Goal: Contribute content: Add original content to the website for others to see

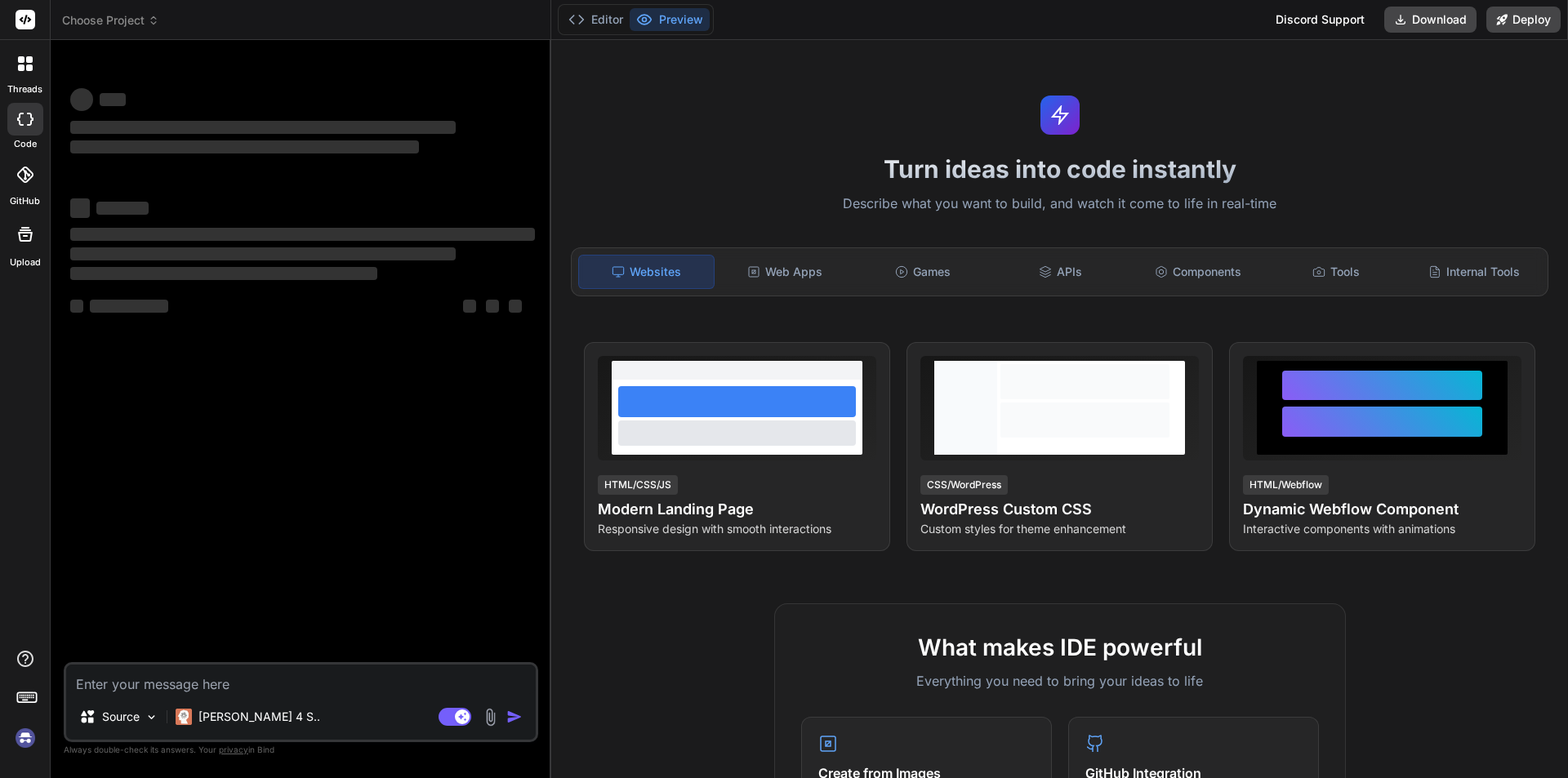
click at [143, 677] on textarea at bounding box center [301, 679] width 470 height 29
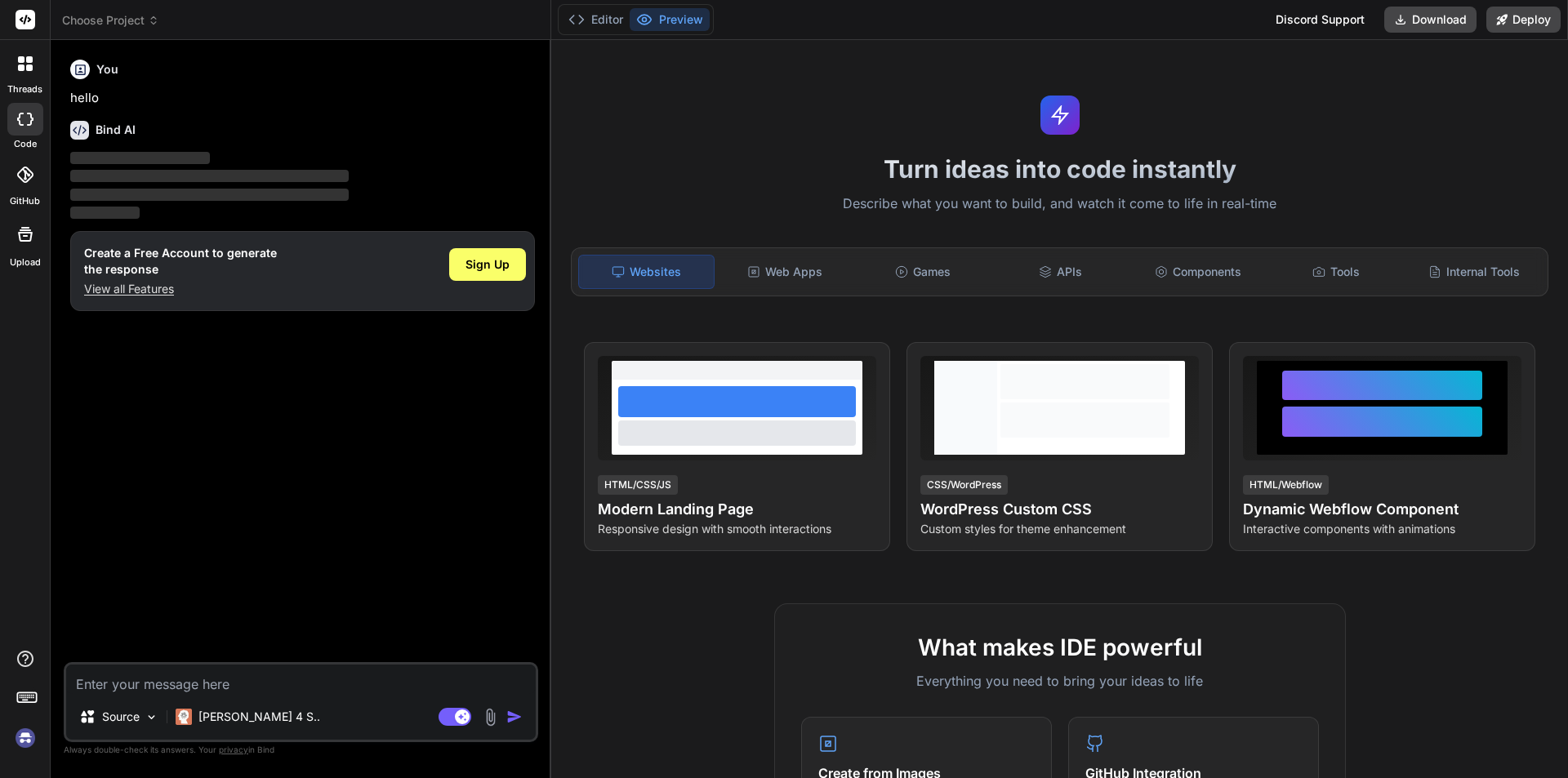
type textarea "x"
click at [155, 682] on textarea at bounding box center [301, 679] width 470 height 29
type textarea """
type textarea "x"
type textarea """"
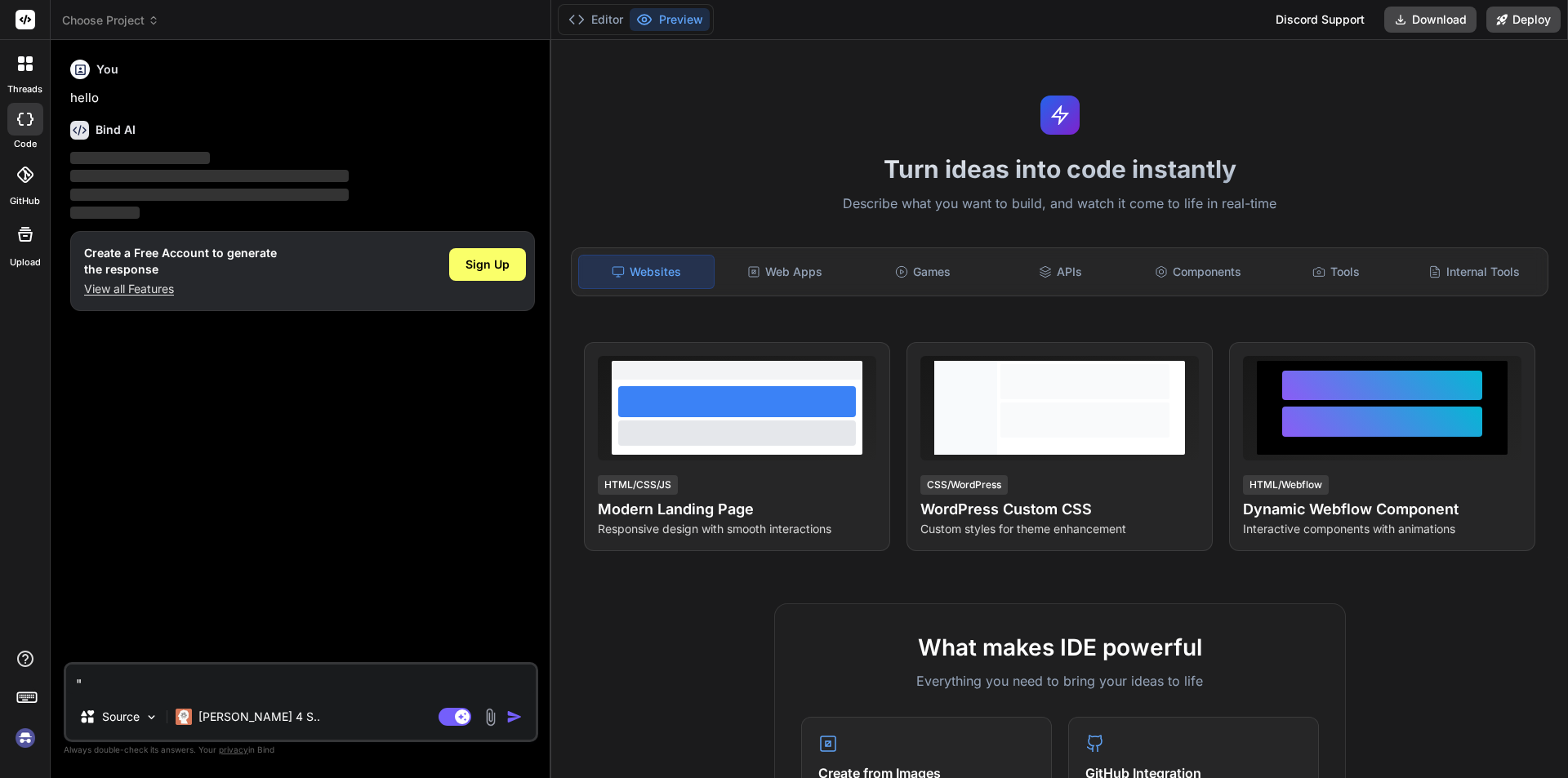
type textarea "x"
paste textarea "• Reviewed the responsiveness of the second login on all the mobile iPad screen…"
type textarea ""• Reviewed the responsiveness of the second login on all the mobile iPad scree…"
type textarea "x"
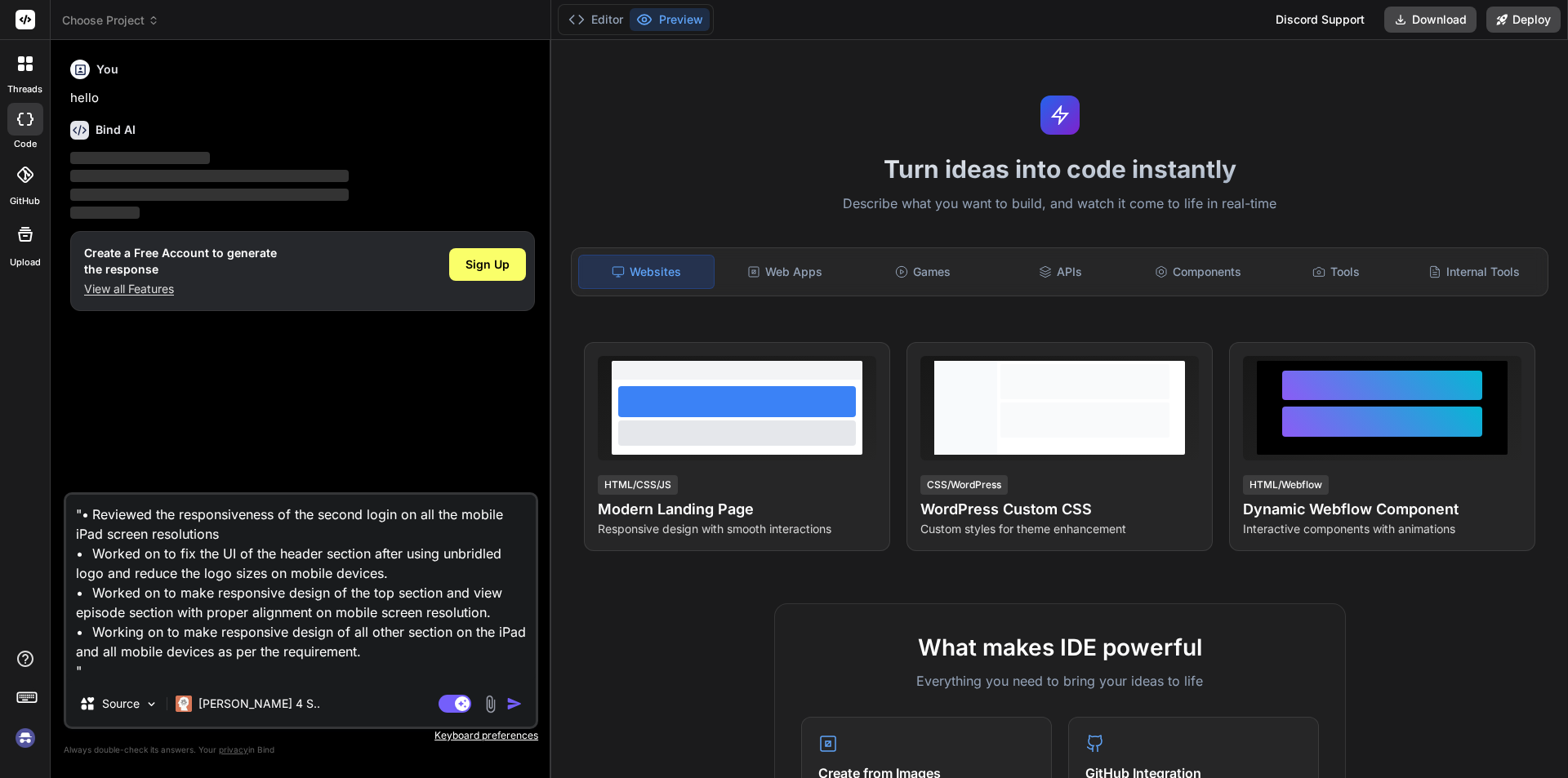
type textarea ""• Reviewed the responsiveness of the second login on all the mobile iPad scree…"
type textarea "x"
type textarea ""• Reviewed the responsiveness of the second login on all the mobile iPad scree…"
type textarea "x"
type textarea ""• Reviewed the responsiveness of the second login on all the mobile iPad scree…"
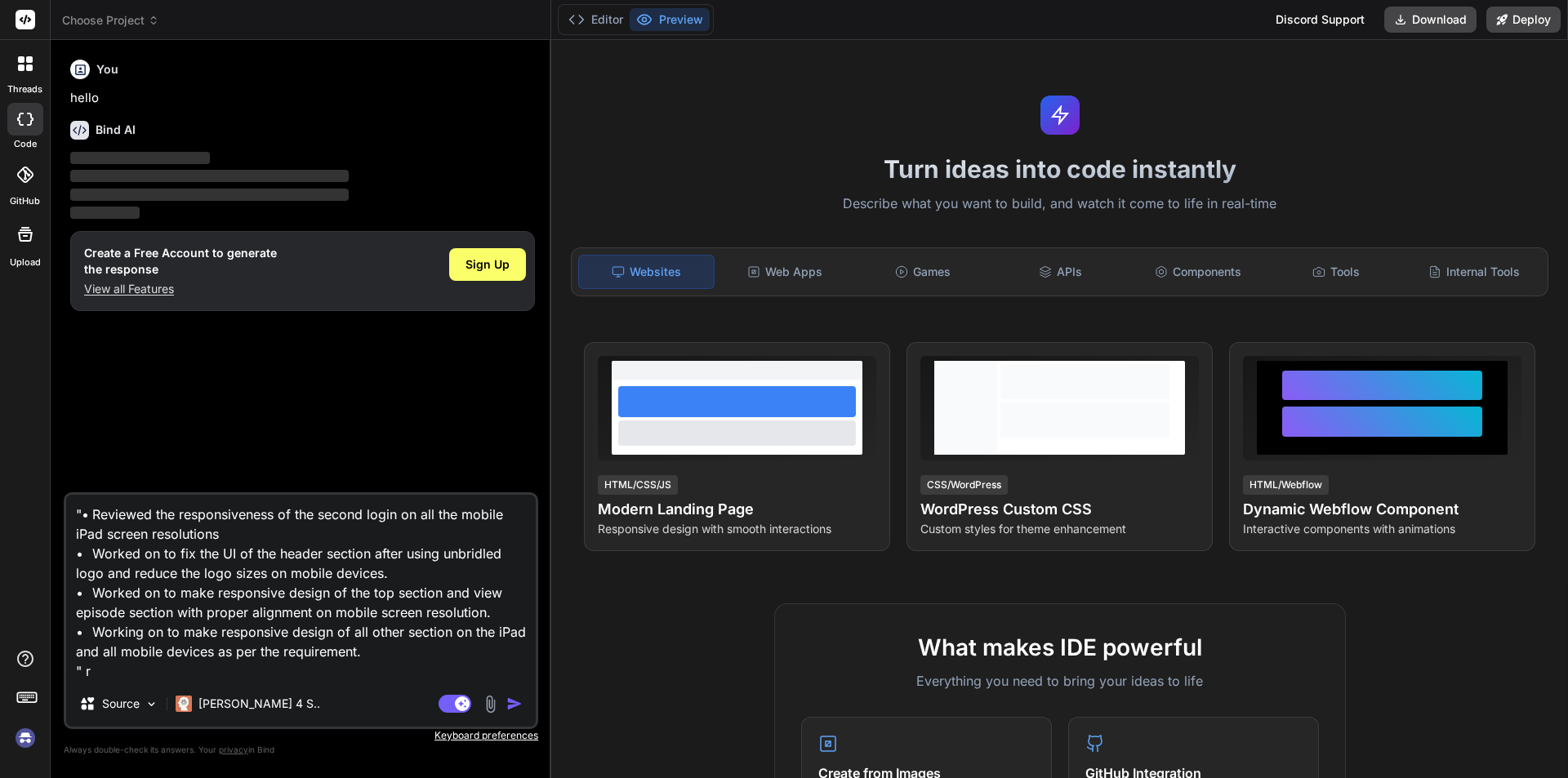
type textarea "x"
type textarea ""• Reviewed the responsiveness of the second login on all the mobile iPad scree…"
type textarea "x"
type textarea ""• Reviewed the responsiveness of the second login on all the mobile iPad scree…"
type textarea "x"
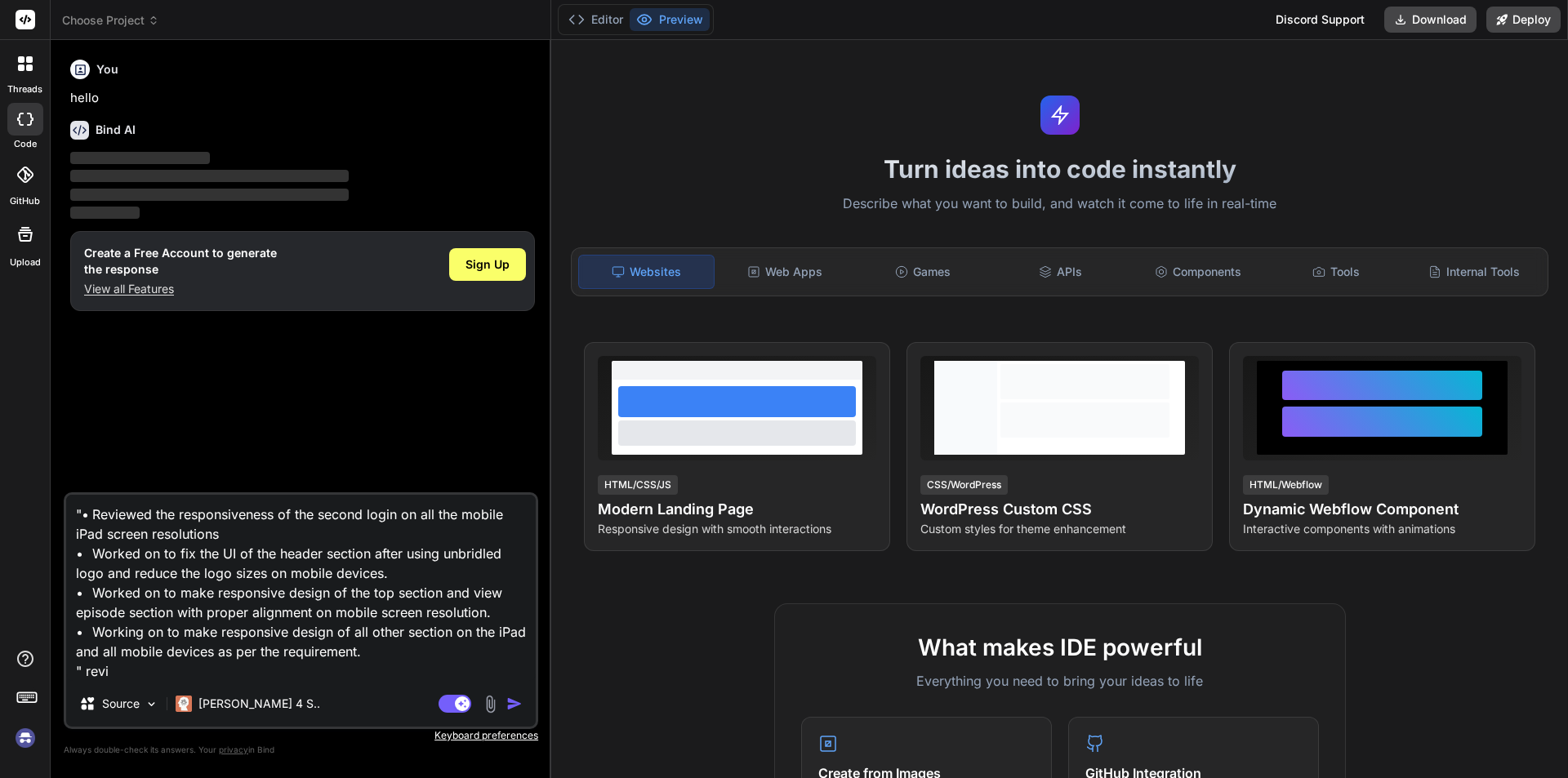
type textarea ""• Reviewed the responsiveness of the second login on all the mobile iPad scree…"
type textarea "x"
type textarea ""• Reviewed the responsiveness of the second login on all the mobile iPad scree…"
type textarea "x"
type textarea ""• Reviewed the responsiveness of the second login on all the mobile iPad scree…"
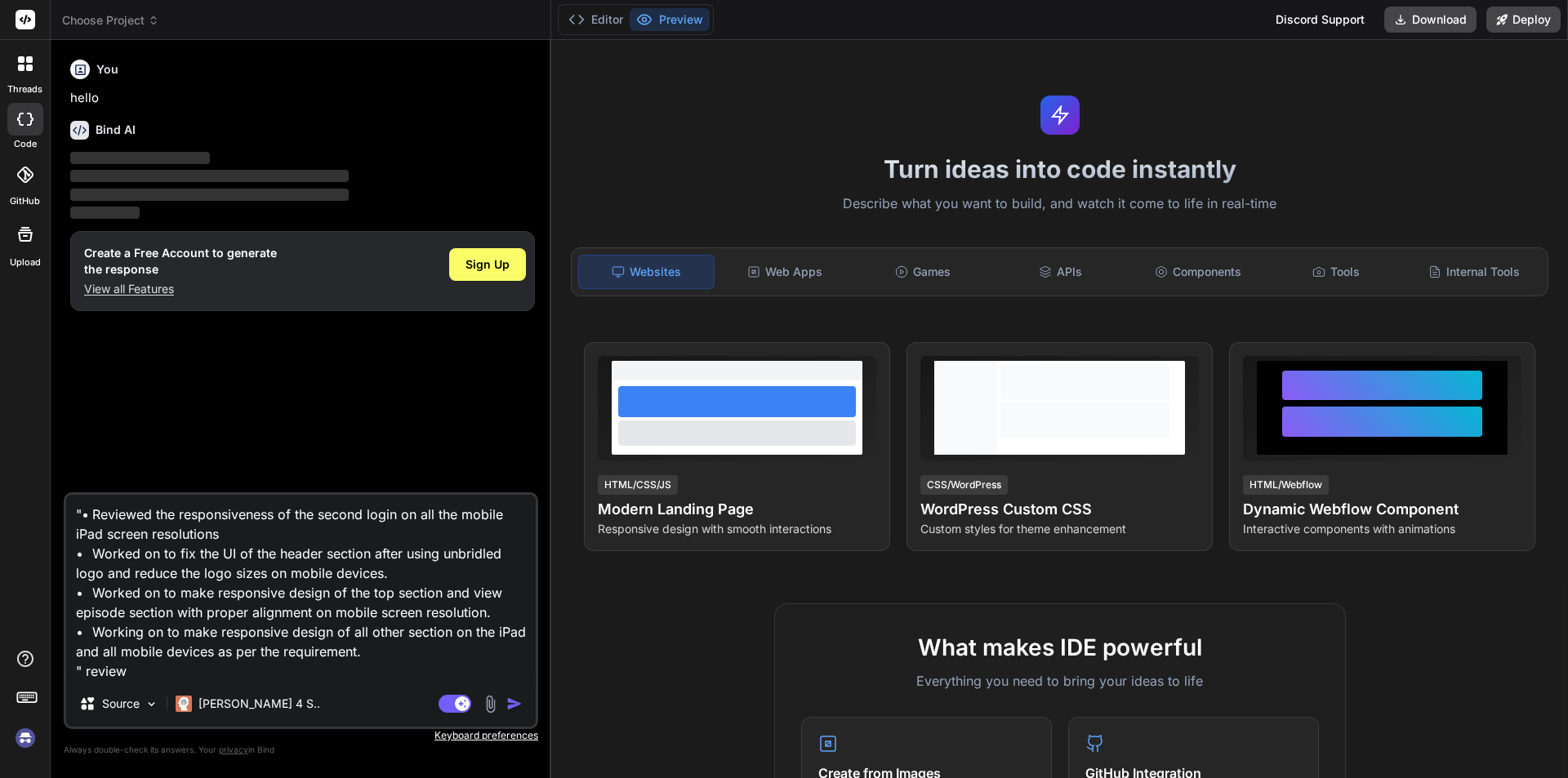
type textarea "x"
type textarea ""• Reviewed the responsiveness of the second login on all the mobile iPad scree…"
type textarea "x"
type textarea ""• Reviewed the responsiveness of the second login on all the mobile iPad scree…"
type textarea "x"
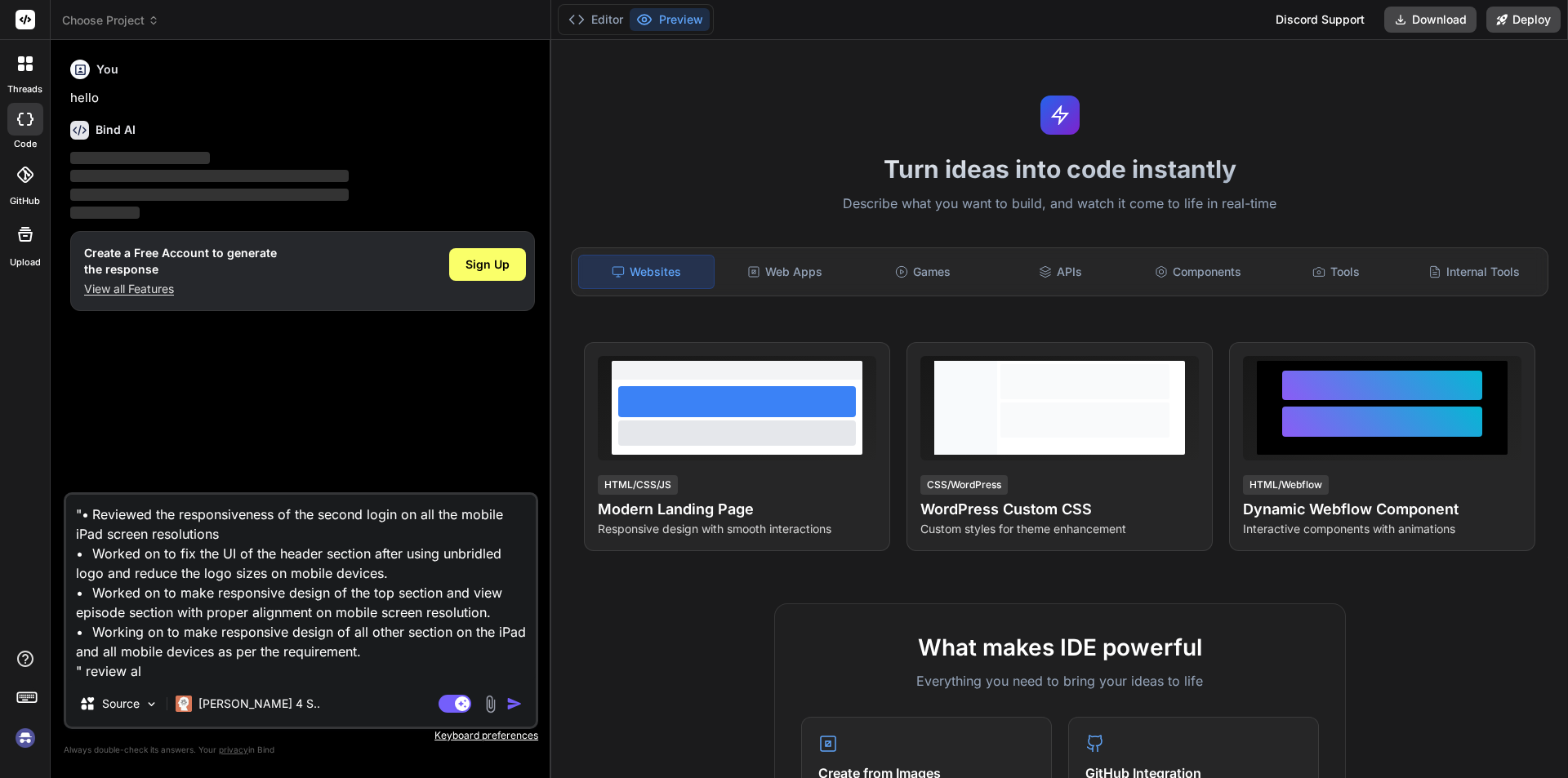
type textarea ""• Reviewed the responsiveness of the second login on all the mobile iPad scree…"
type textarea "x"
type textarea ""• Reviewed the responsiveness of the second login on all the mobile iPad scree…"
type textarea "x"
type textarea ""• Reviewed the responsiveness of the second login on all the mobile iPad scree…"
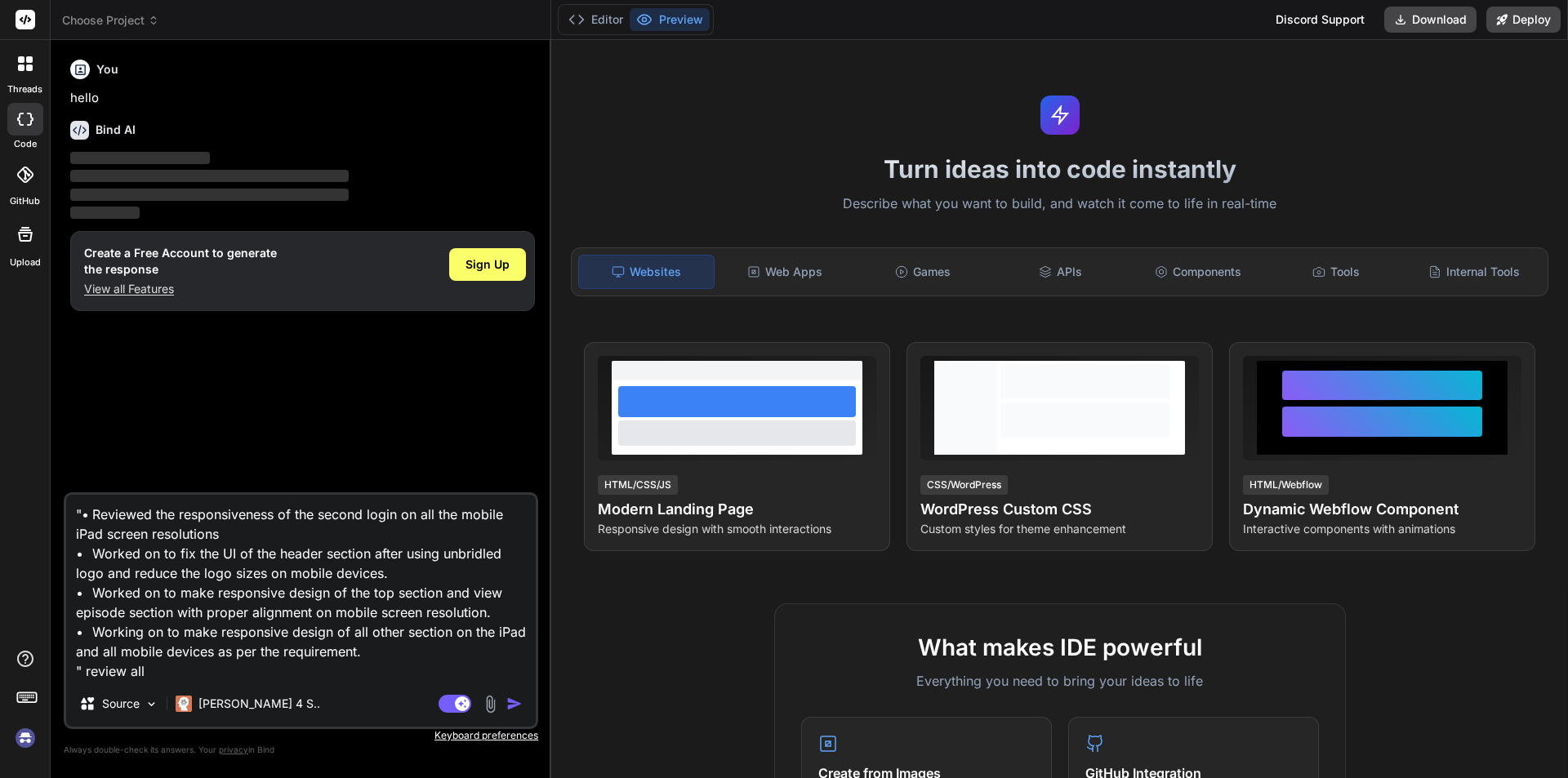
type textarea "x"
type textarea ""• Reviewed the responsiveness of the second login on all the mobile iPad scree…"
type textarea "x"
type textarea ""• Reviewed the responsiveness of the second login on all the mobile iPad scree…"
type textarea "x"
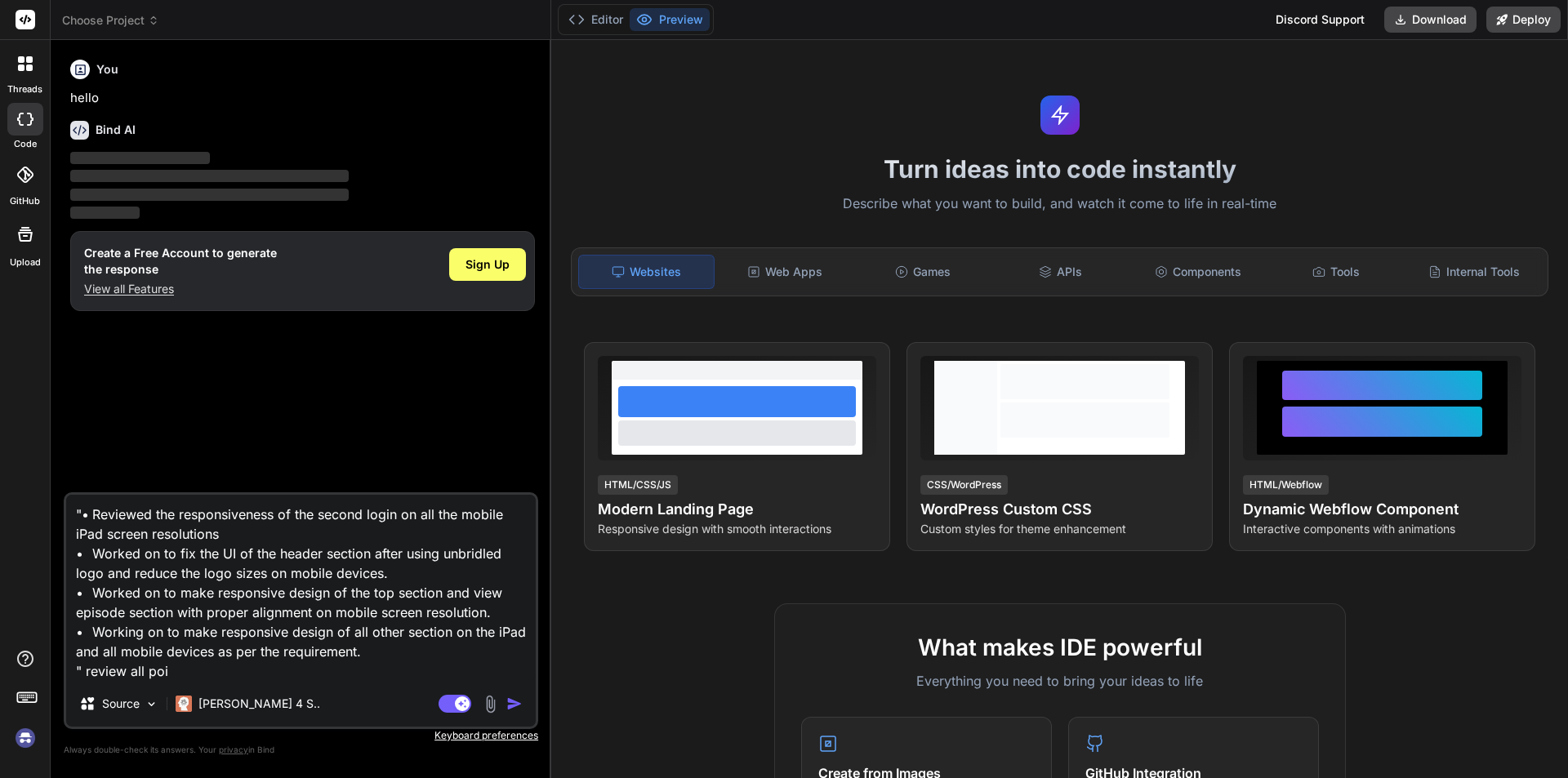
type textarea ""• Reviewed the responsiveness of the second login on all the mobile iPad scree…"
type textarea "x"
type textarea ""• Reviewed the responsiveness of the second login on all the mobile iPad scree…"
type textarea "x"
type textarea ""• Reviewed the responsiveness of the second login on all the mobile iPad scree…"
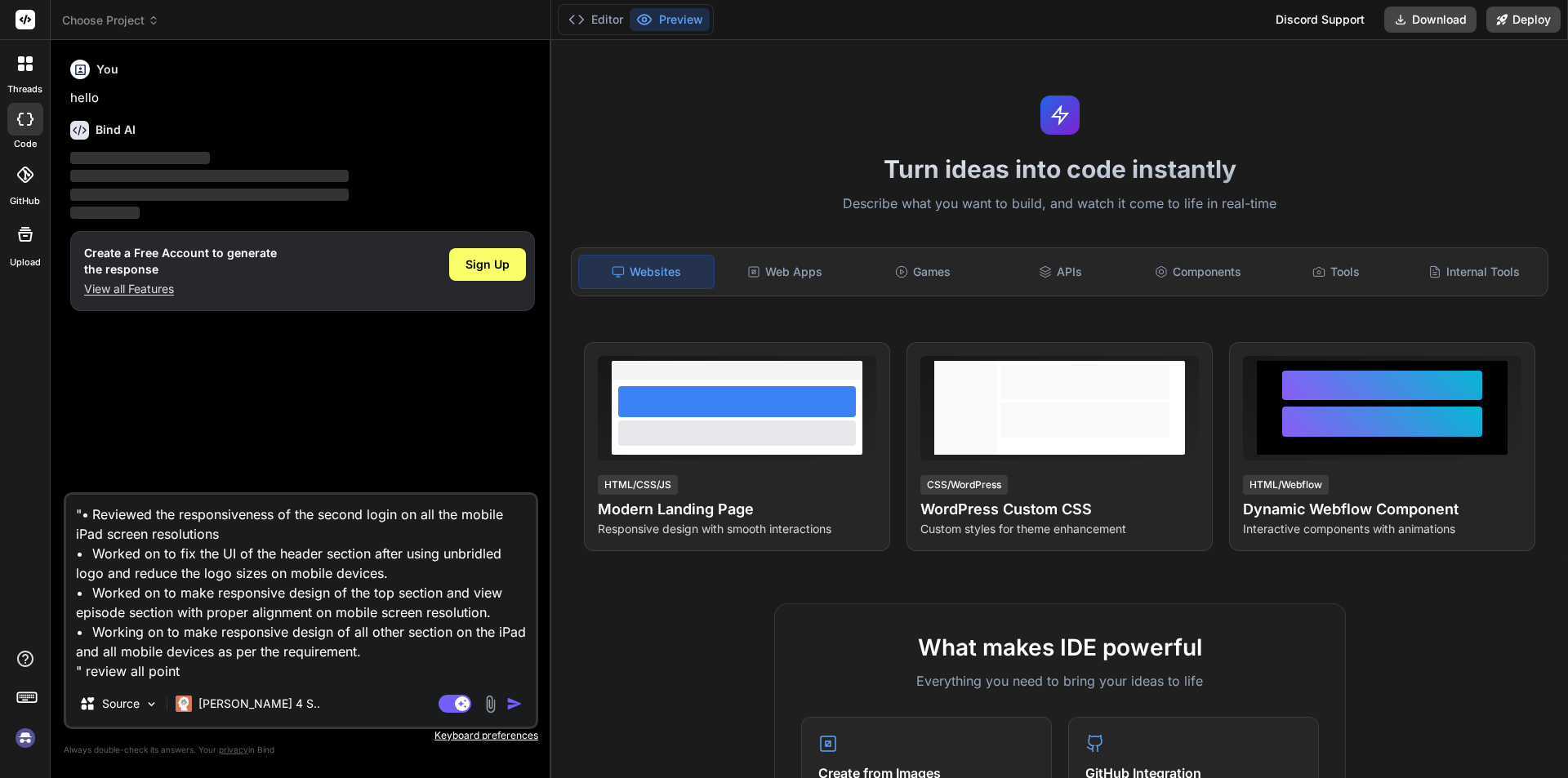
type textarea "x"
type textarea ""• Reviewed the responsiveness of the second login on all the mobile iPad scree…"
type textarea "x"
type textarea ""• Reviewed the responsiveness of the second login on all the mobile iPad scree…"
type textarea "x"
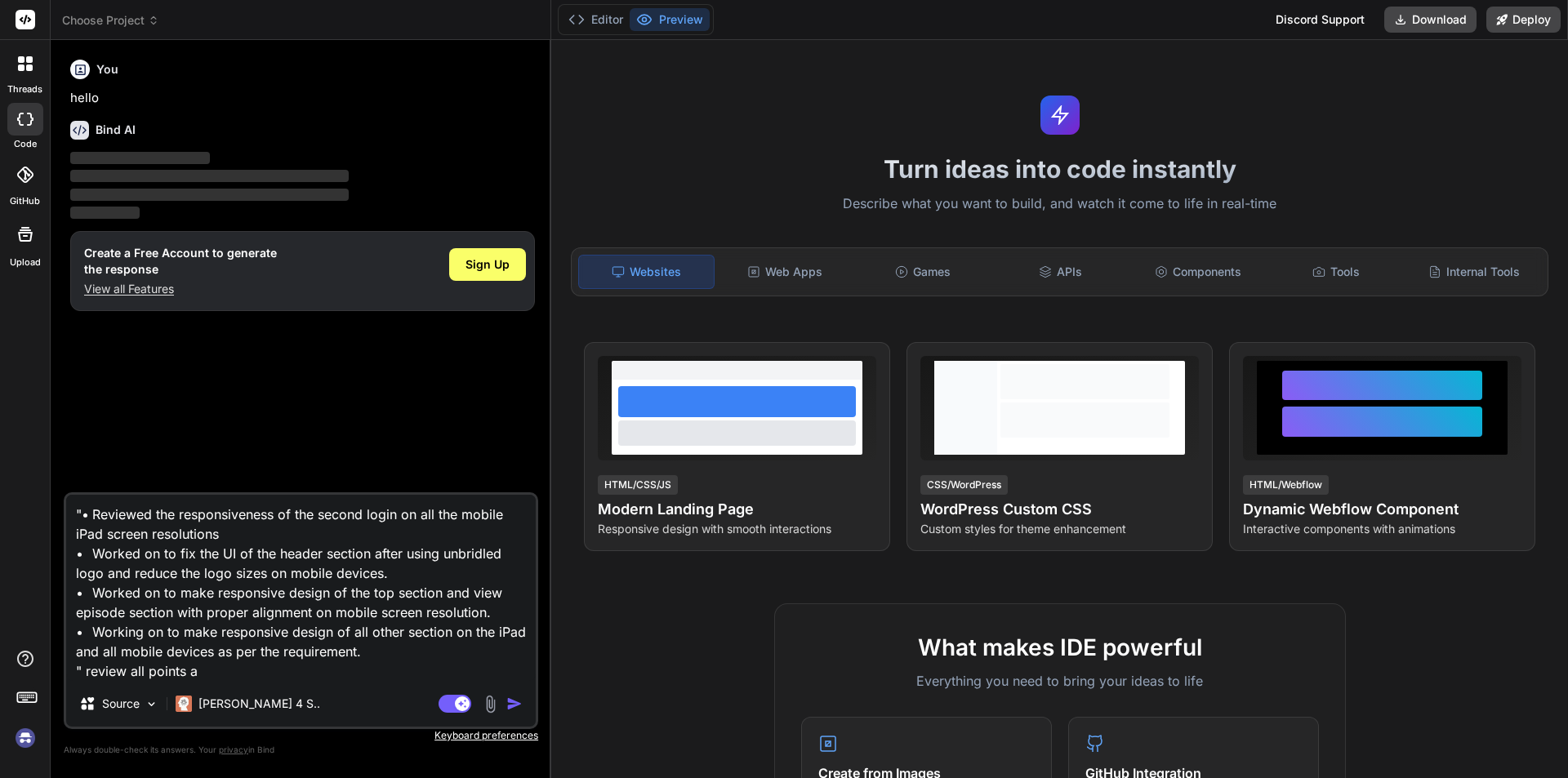
type textarea ""• Reviewed the responsiveness of the second login on all the mobile iPad scree…"
type textarea "x"
type textarea ""• Reviewed the responsiveness of the second login on all the mobile iPad scree…"
type textarea "x"
type textarea ""• Reviewed the responsiveness of the second login on all the mobile iPad scree…"
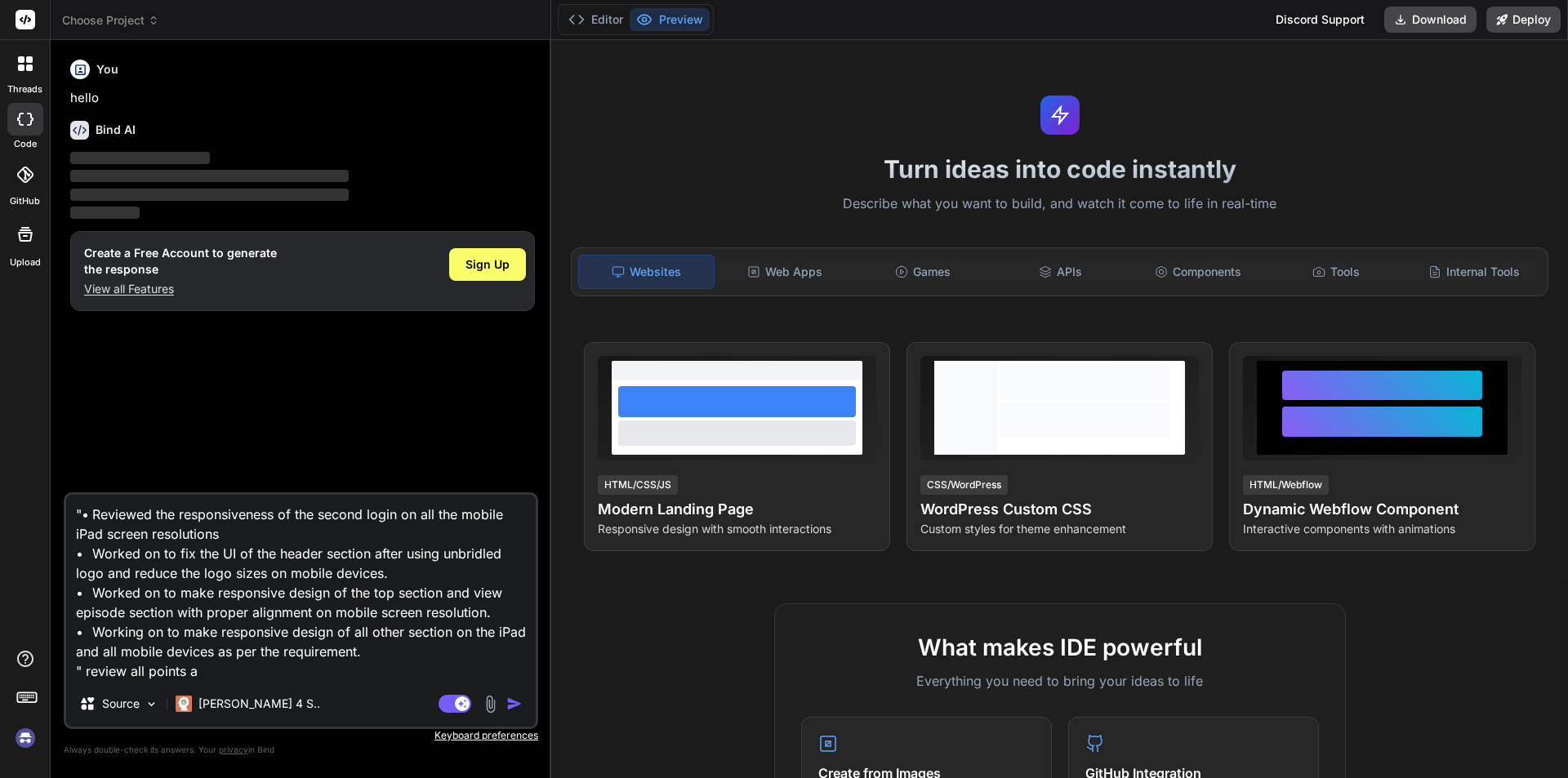
type textarea "x"
type textarea ""• Reviewed the responsiveness of the second login on all the mobile iPad scree…"
type textarea "x"
type textarea ""• Reviewed the responsiveness of the second login on all the mobile iPad scree…"
type textarea "x"
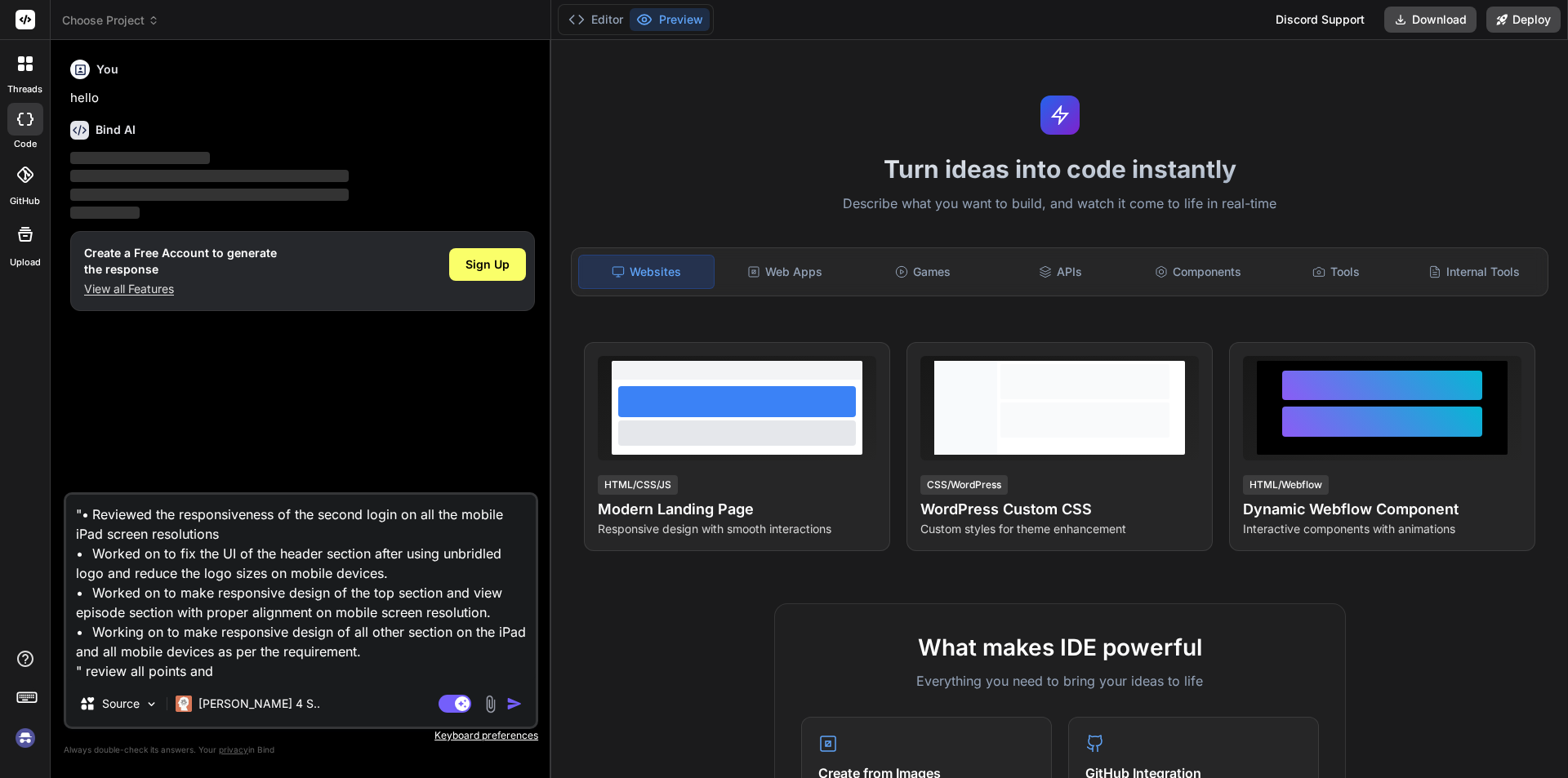
type textarea ""• Reviewed the responsiveness of the second login on all the mobile iPad scree…"
type textarea "x"
type textarea ""• Reviewed the responsiveness of the second login on all the mobile iPad scree…"
type textarea "x"
type textarea ""• Reviewed the responsiveness of the second login on all the mobile iPad scree…"
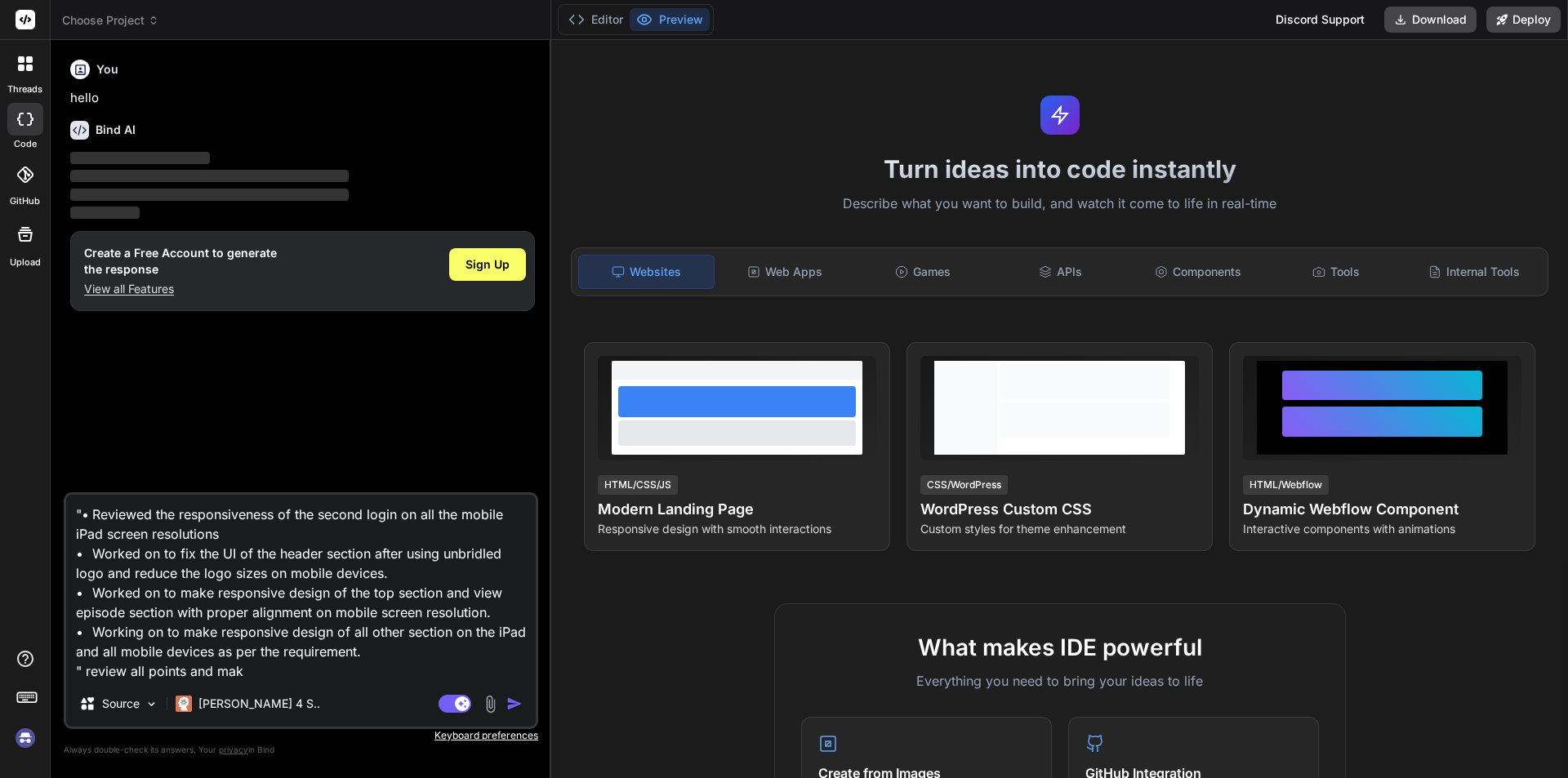
type textarea "x"
type textarea ""• Reviewed the responsiveness of the second login on all the mobile iPad scree…"
type textarea "x"
type textarea ""• Reviewed the responsiveness of the second login on all the mobile iPad scree…"
type textarea "x"
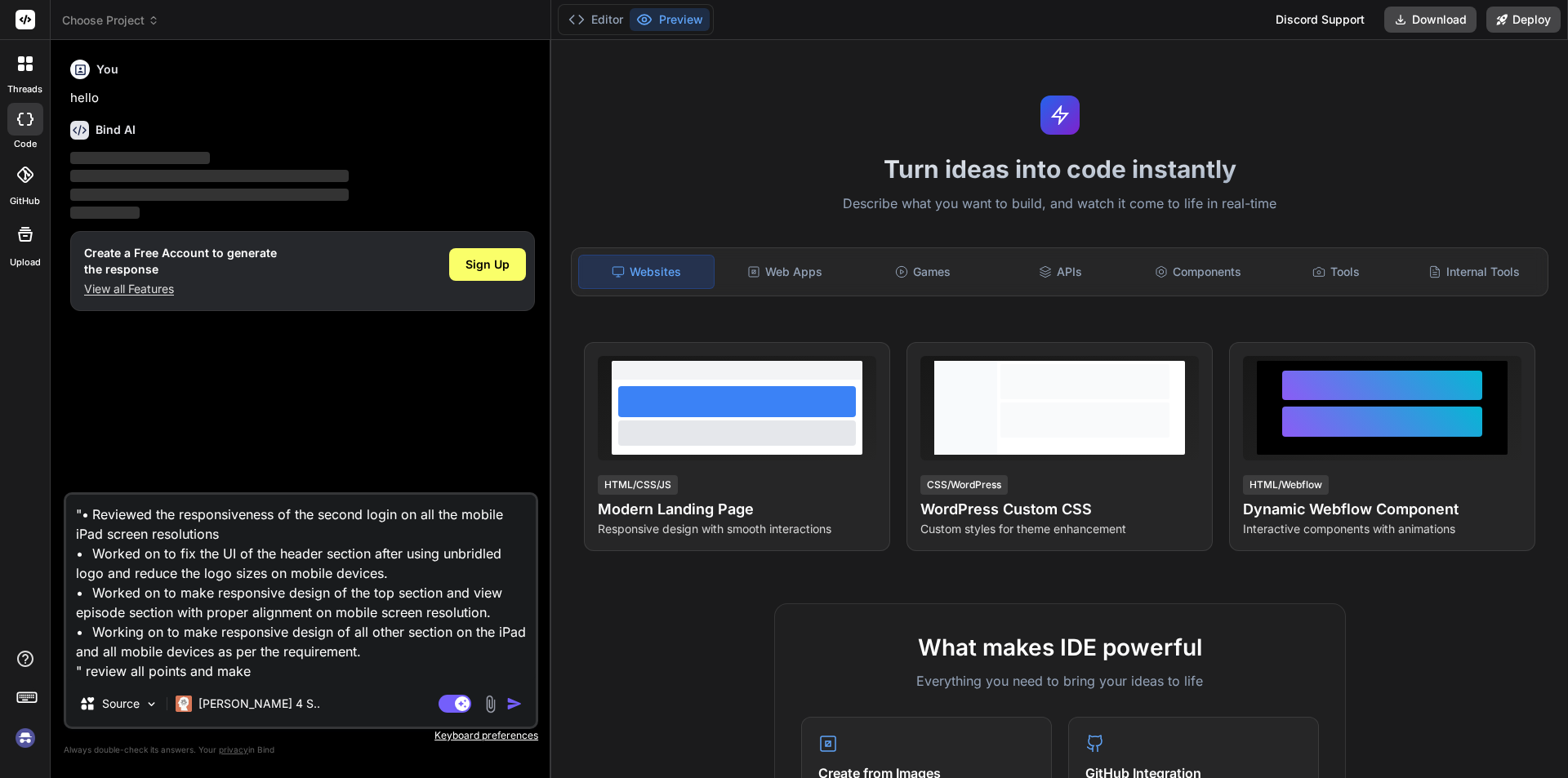
type textarea ""• Reviewed the responsiveness of the second login on all the mobile iPad scree…"
type textarea "x"
type textarea ""• Reviewed the responsiveness of the second login on all the mobile iPad scree…"
type textarea "x"
type textarea ""• Reviewed the responsiveness of the second login on all the mobile iPad scree…"
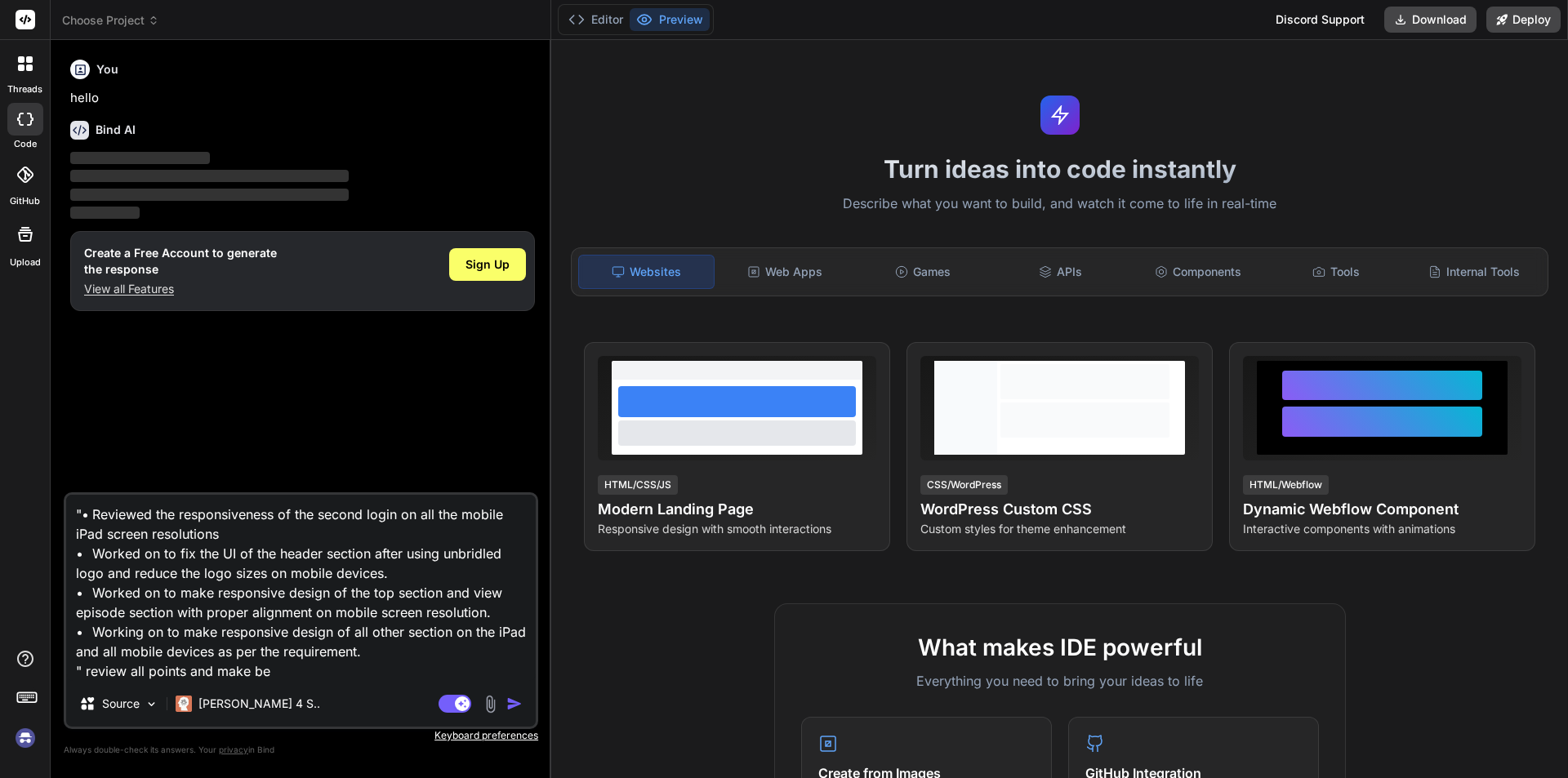
type textarea "x"
type textarea ""• Reviewed the responsiveness of the second login on all the mobile iPad scree…"
type textarea "x"
type textarea ""• Reviewed the responsiveness of the second login on all the mobile iPad scree…"
type textarea "x"
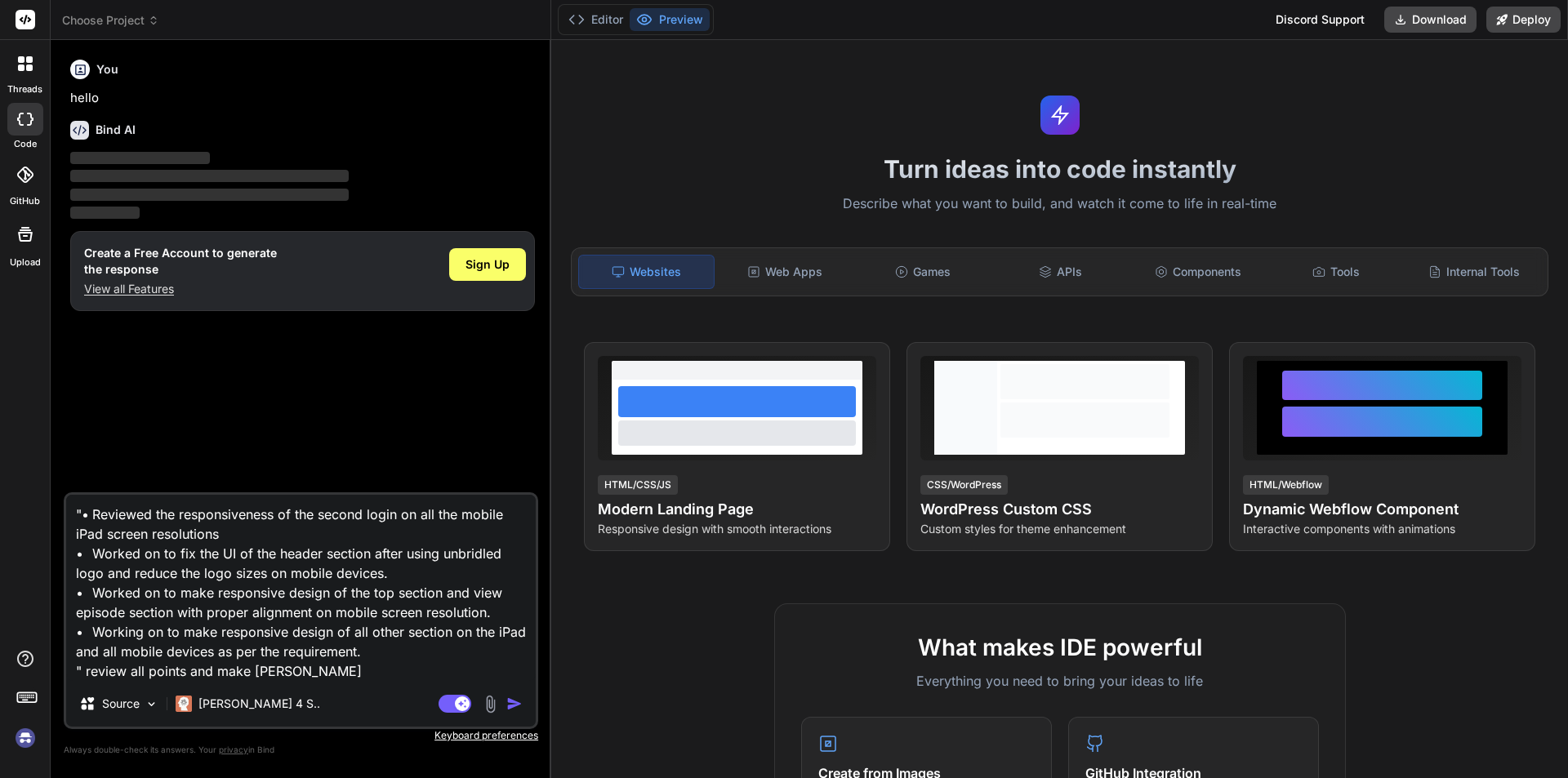
type textarea ""• Reviewed the responsiveness of the second login on all the mobile iPad scree…"
type textarea "x"
type textarea ""• Reviewed the responsiveness of the second login on all the mobile iPad scree…"
type textarea "x"
type textarea ""• Reviewed the responsiveness of the second login on all the mobile iPad scree…"
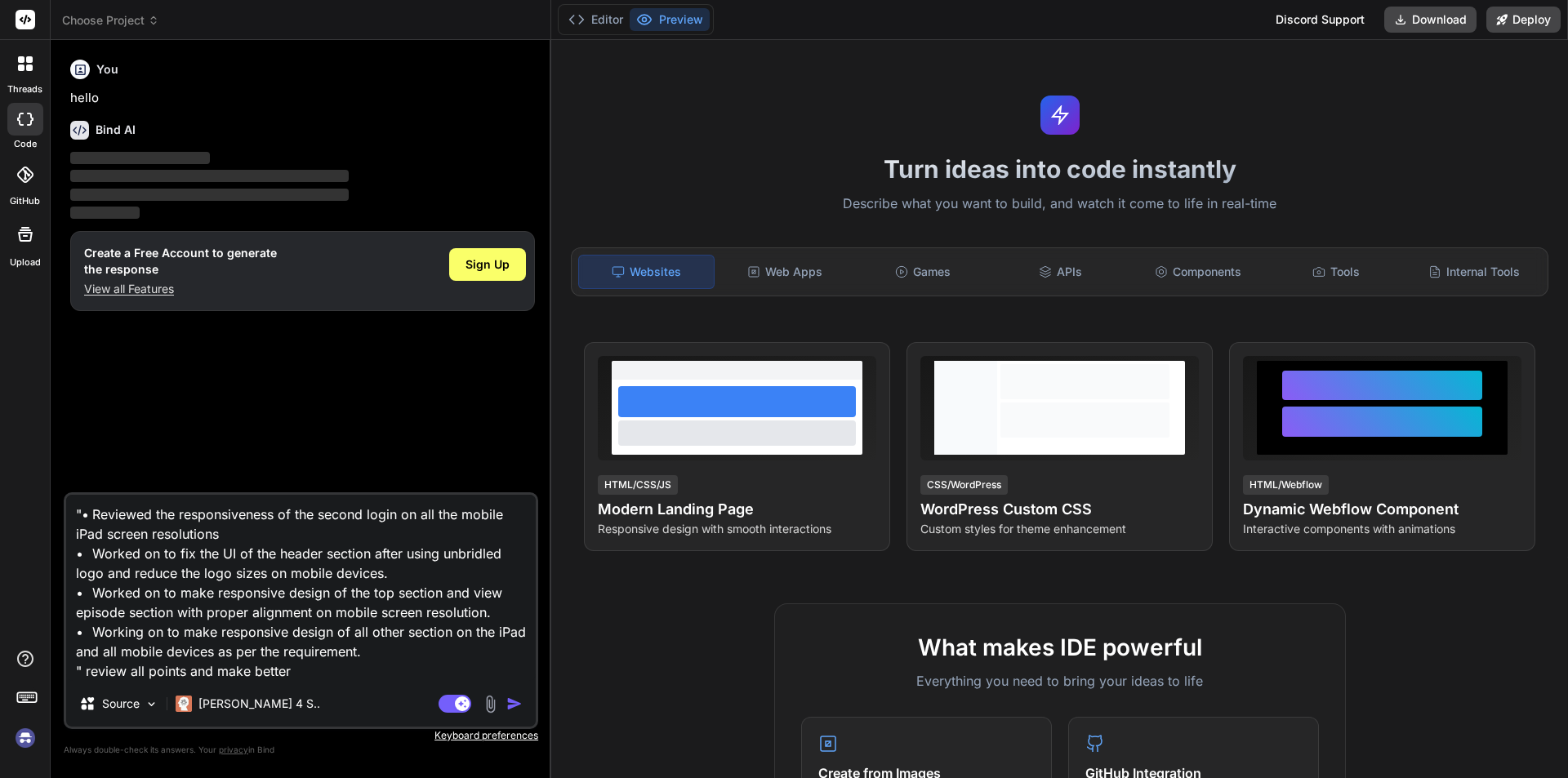
type textarea "x"
type textarea ""• Reviewed the responsiveness of the second login on all the mobile iPad scree…"
type textarea "x"
type textarea ""• Reviewed the responsiveness of the second login on all the mobile iPad scree…"
type textarea "x"
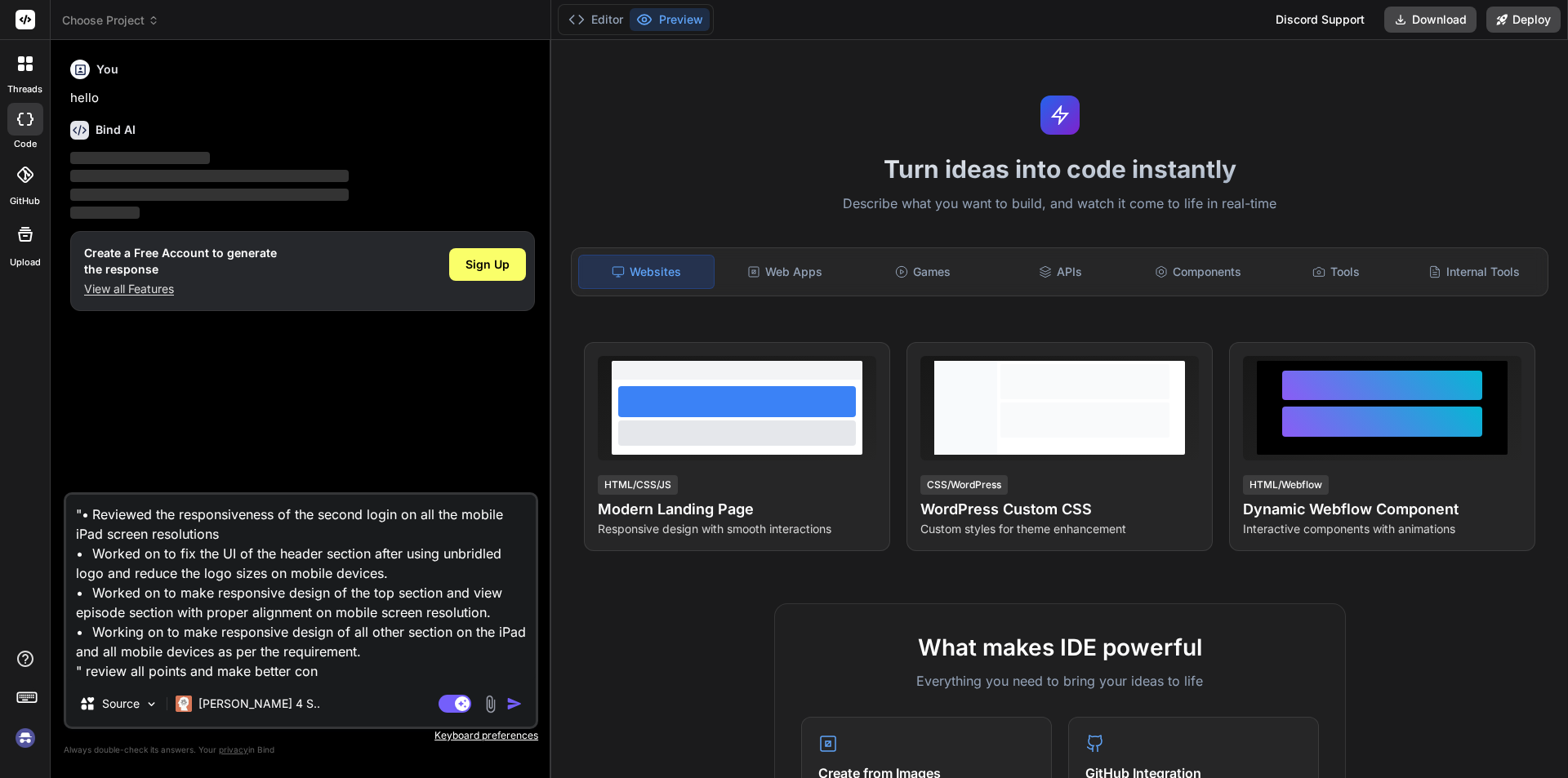
type textarea ""• Reviewed the responsiveness of the second login on all the mobile iPad scree…"
type textarea "x"
type textarea ""• Reviewed the responsiveness of the second login on all the mobile iPad scree…"
type textarea "x"
type textarea ""• Reviewed the responsiveness of the second login on all the mobile iPad scree…"
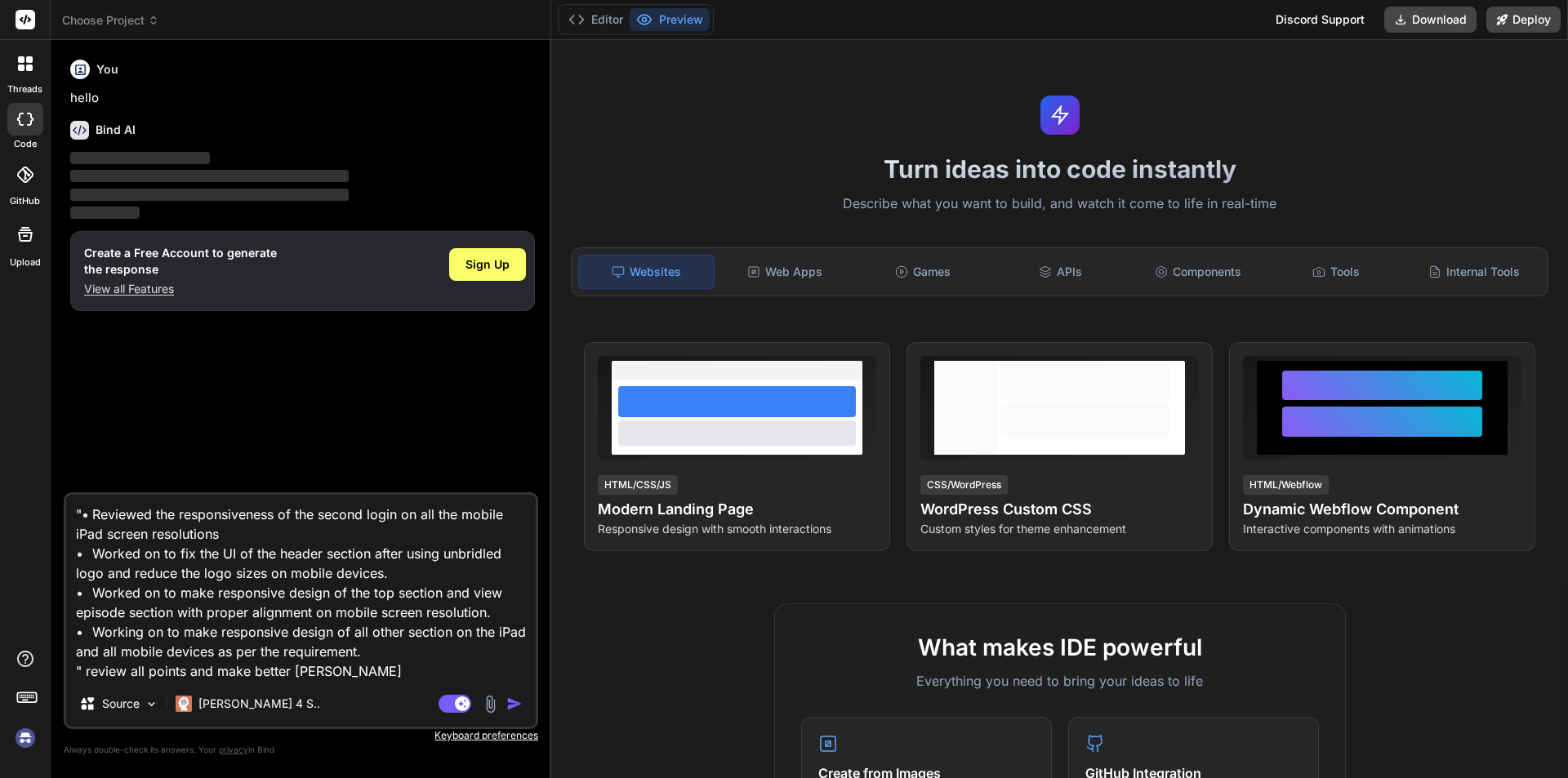
type textarea "x"
type textarea ""• Reviewed the responsiveness of the second login on all the mobile iPad scree…"
type textarea "x"
type textarea ""• Reviewed the responsiveness of the second login on all the mobile iPad scree…"
click at [513, 698] on img "button" at bounding box center [515, 704] width 17 height 17
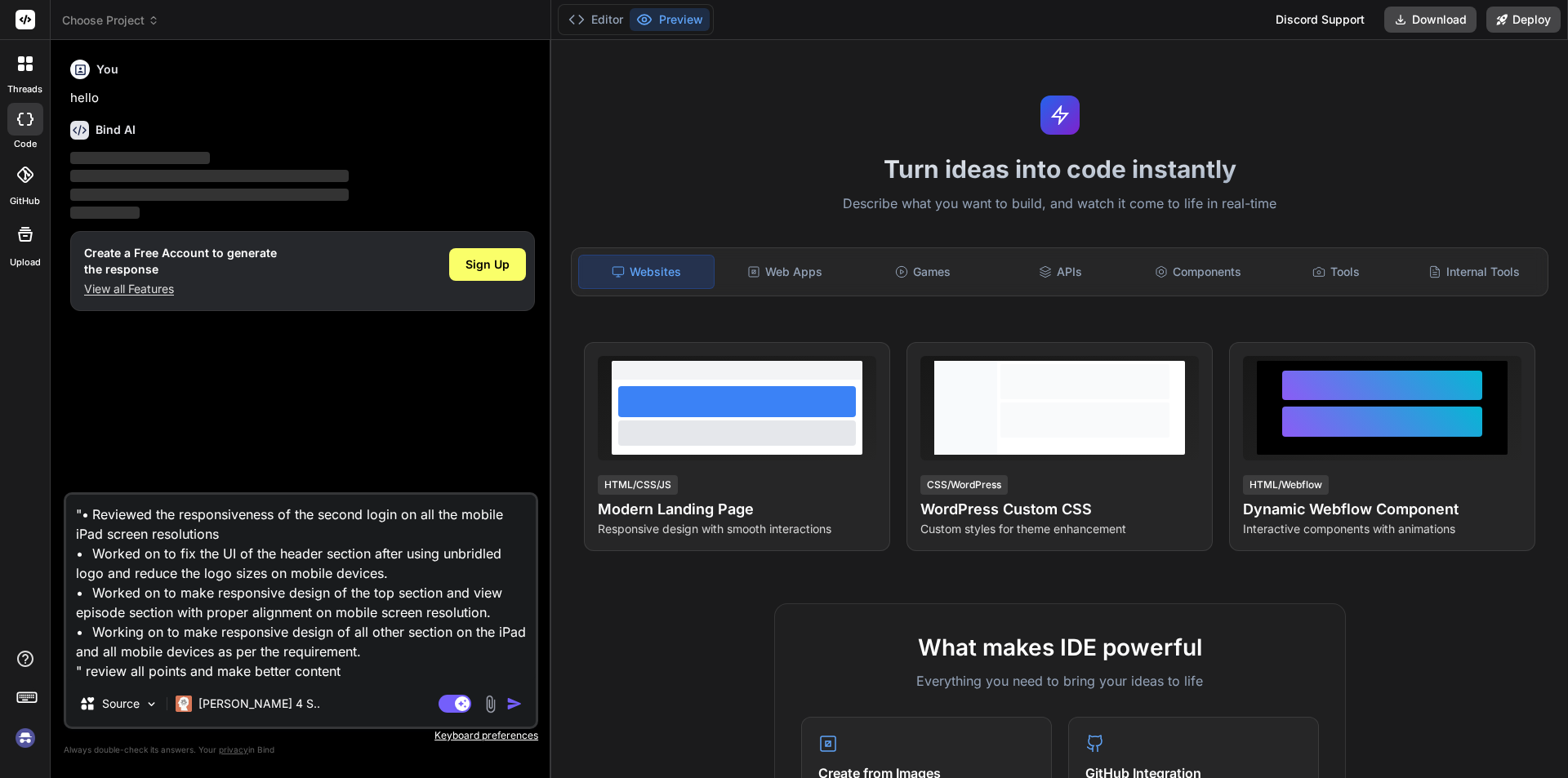
click at [516, 702] on img "button" at bounding box center [515, 704] width 17 height 17
click at [516, 704] on img "button" at bounding box center [515, 704] width 17 height 17
click at [515, 704] on img "button" at bounding box center [515, 704] width 17 height 17
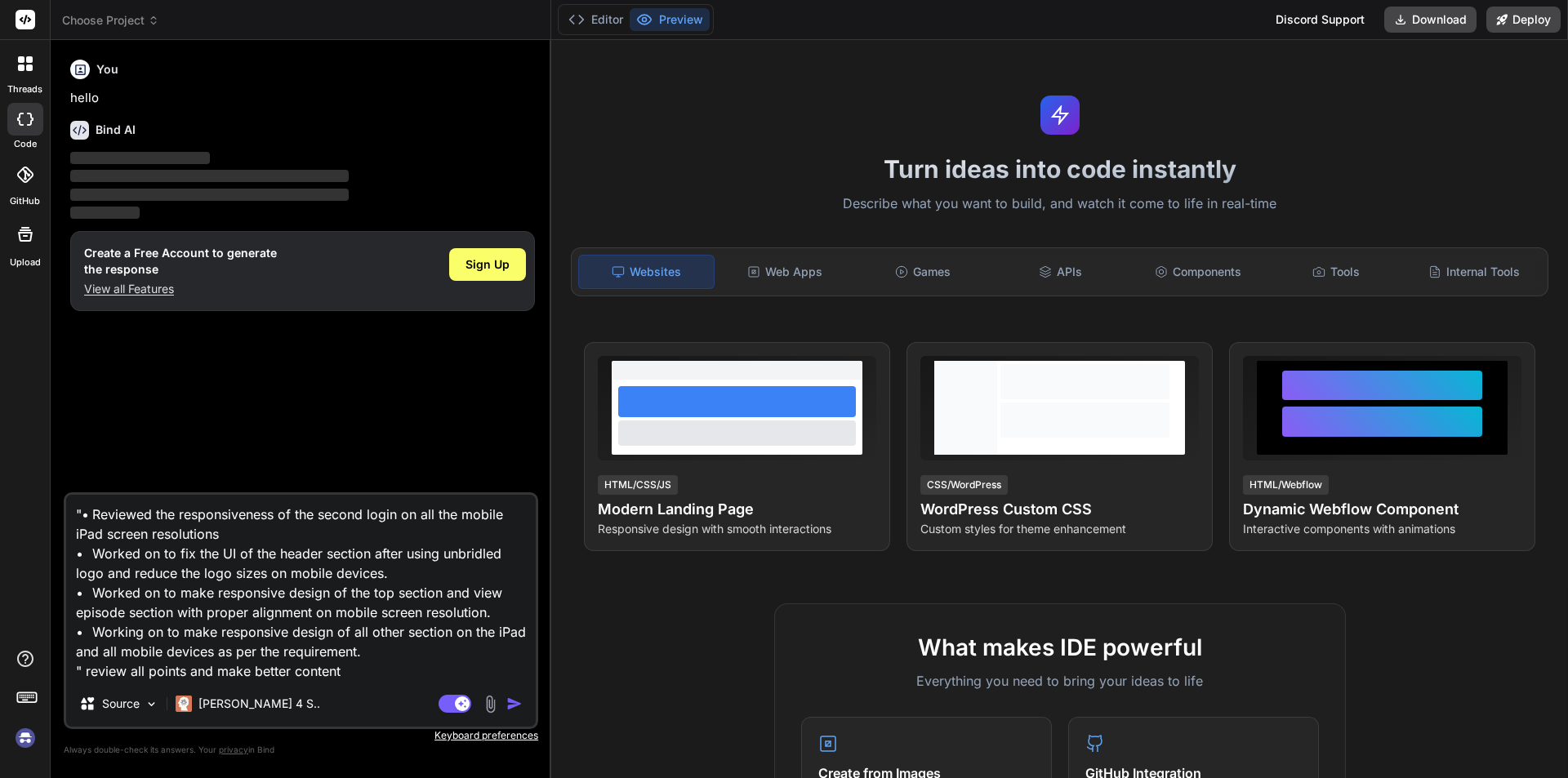
click at [515, 704] on img "button" at bounding box center [515, 704] width 17 height 17
drag, startPoint x: 364, startPoint y: 669, endPoint x: 78, endPoint y: 504, distance: 330.2
click at [78, 504] on textarea ""• Reviewed the responsiveness of the second login on all the mobile iPad scree…" at bounding box center [301, 587] width 470 height 186
